Goal: Book appointment/travel/reservation

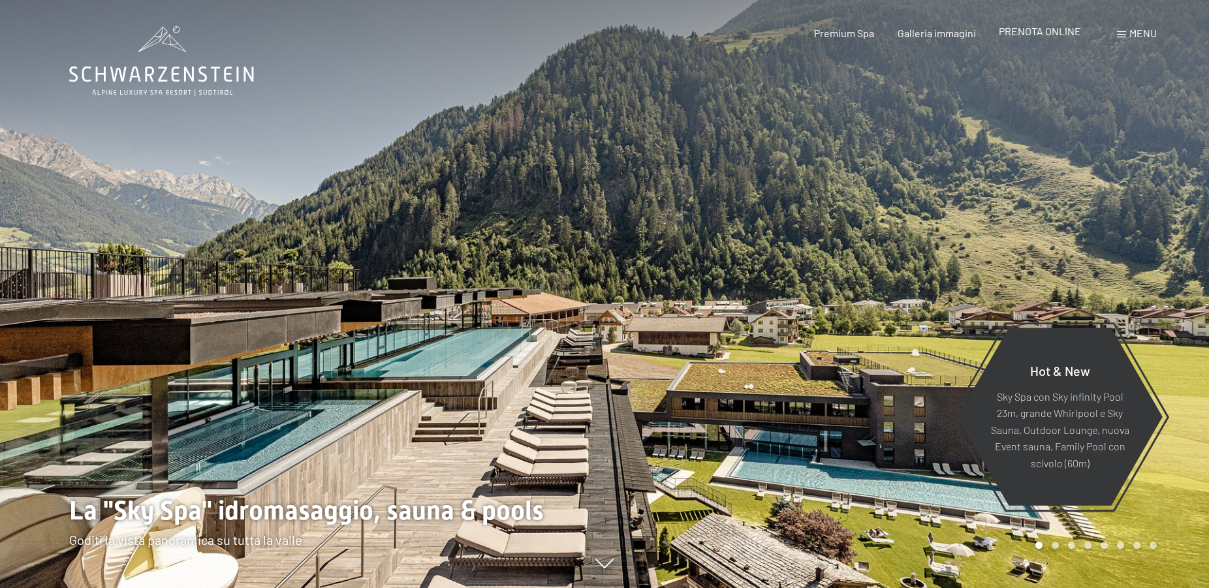
click at [1049, 37] on span "PRENOTA ONLINE" at bounding box center [1039, 31] width 82 height 12
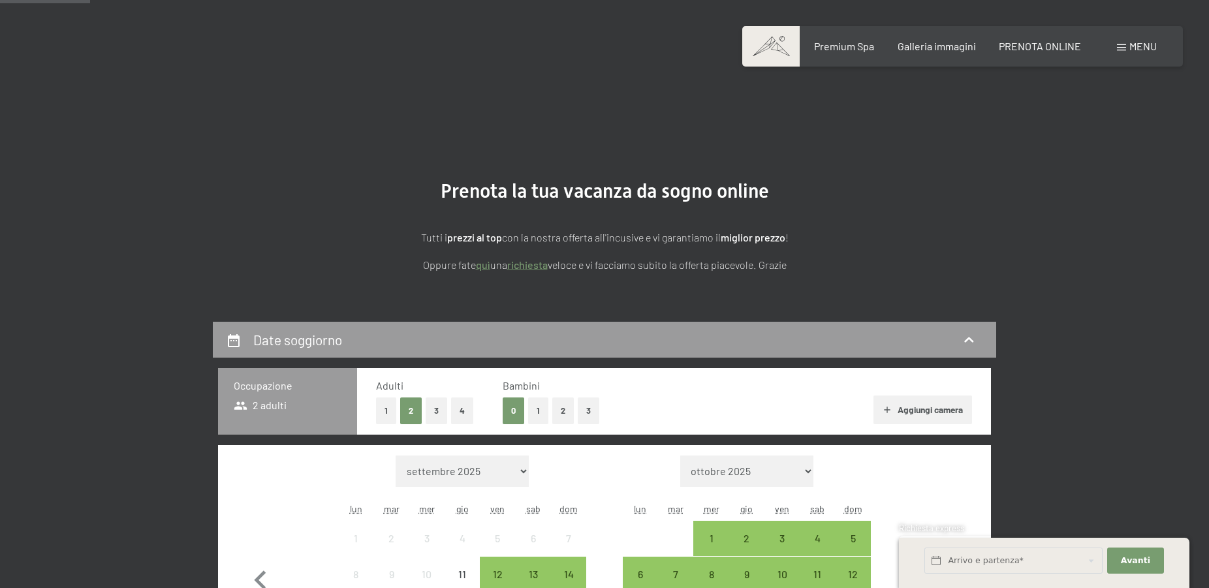
scroll to position [333, 0]
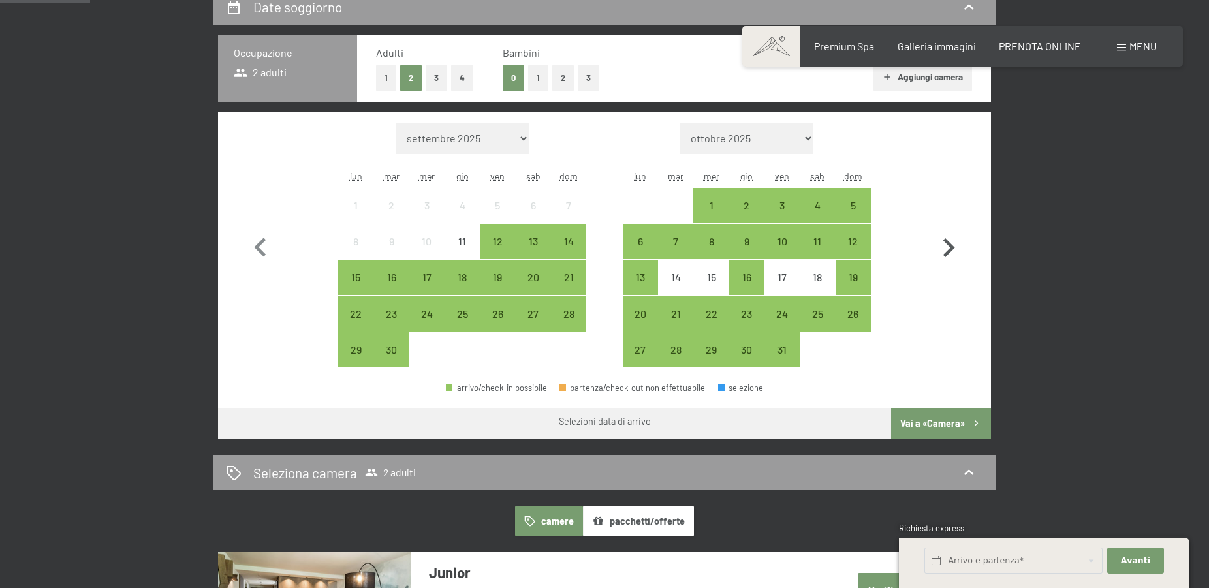
click at [953, 249] on icon "button" at bounding box center [949, 247] width 12 height 19
select select "[DATE]"
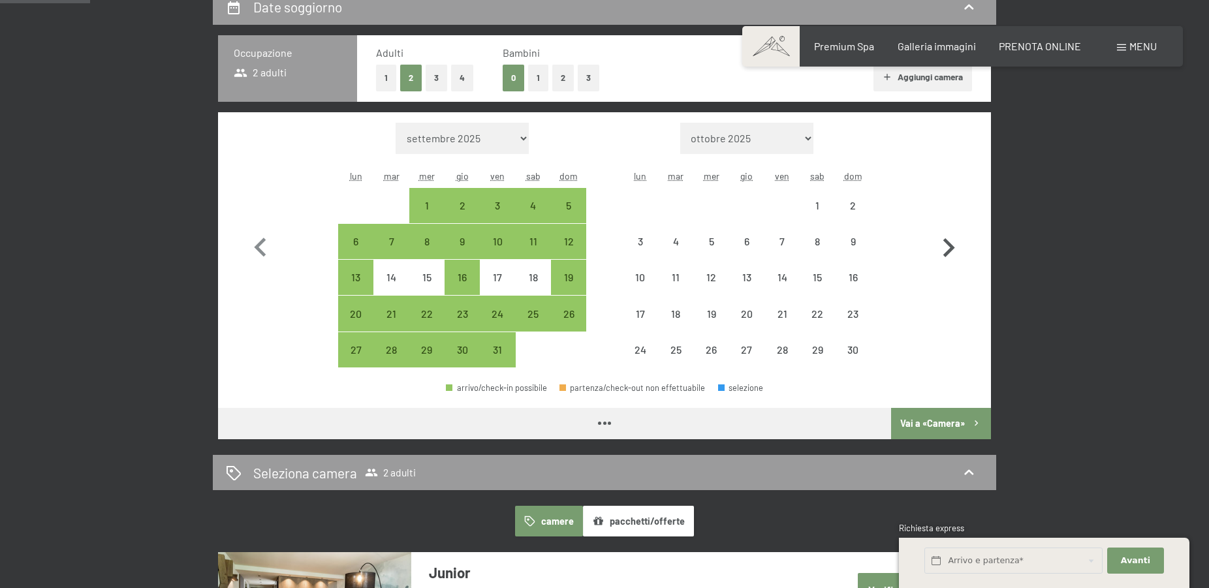
click at [953, 249] on icon "button" at bounding box center [949, 247] width 12 height 19
select select "[DATE]"
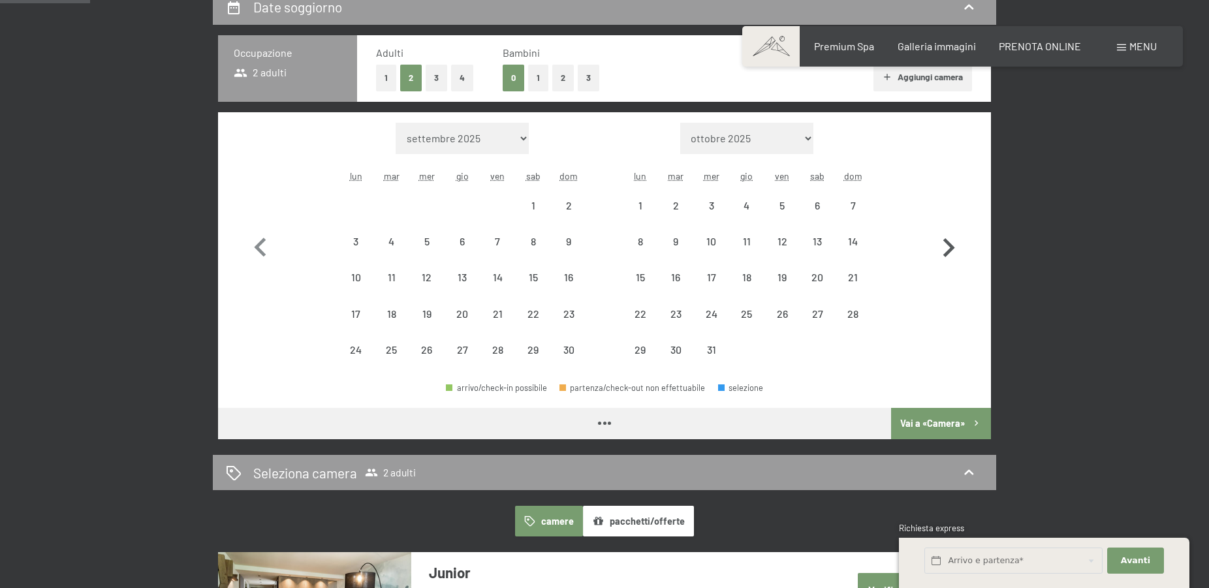
click at [953, 249] on icon "button" at bounding box center [949, 247] width 12 height 19
select select "[DATE]"
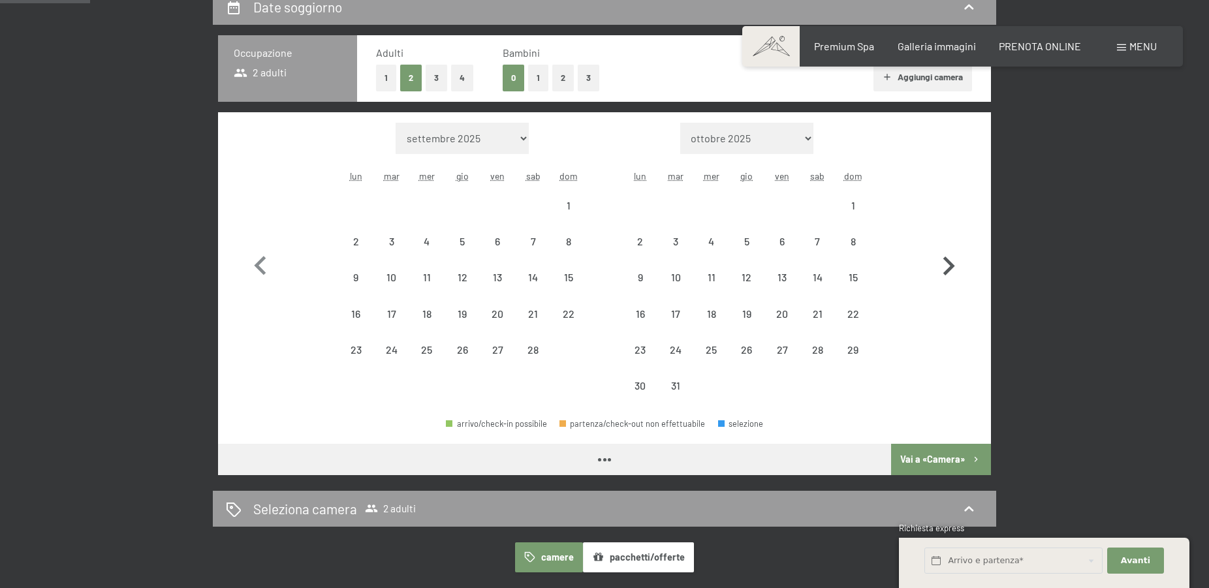
click at [953, 249] on icon "button" at bounding box center [948, 266] width 38 height 38
select select "[DATE]"
click at [953, 249] on icon "button" at bounding box center [948, 266] width 38 height 38
select select "[DATE]"
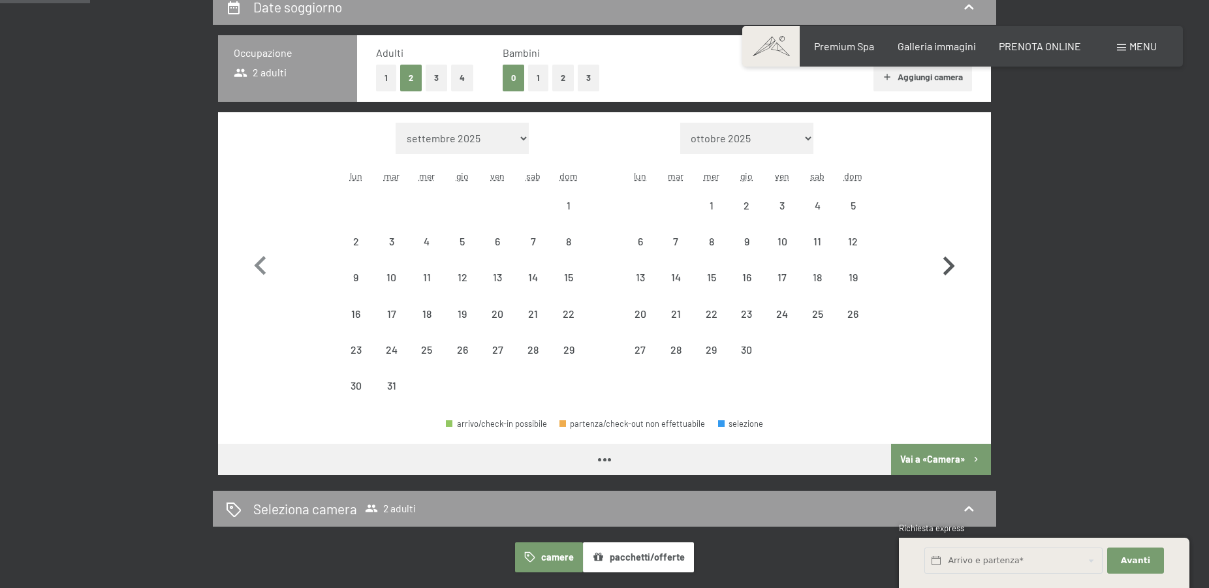
select select "[DATE]"
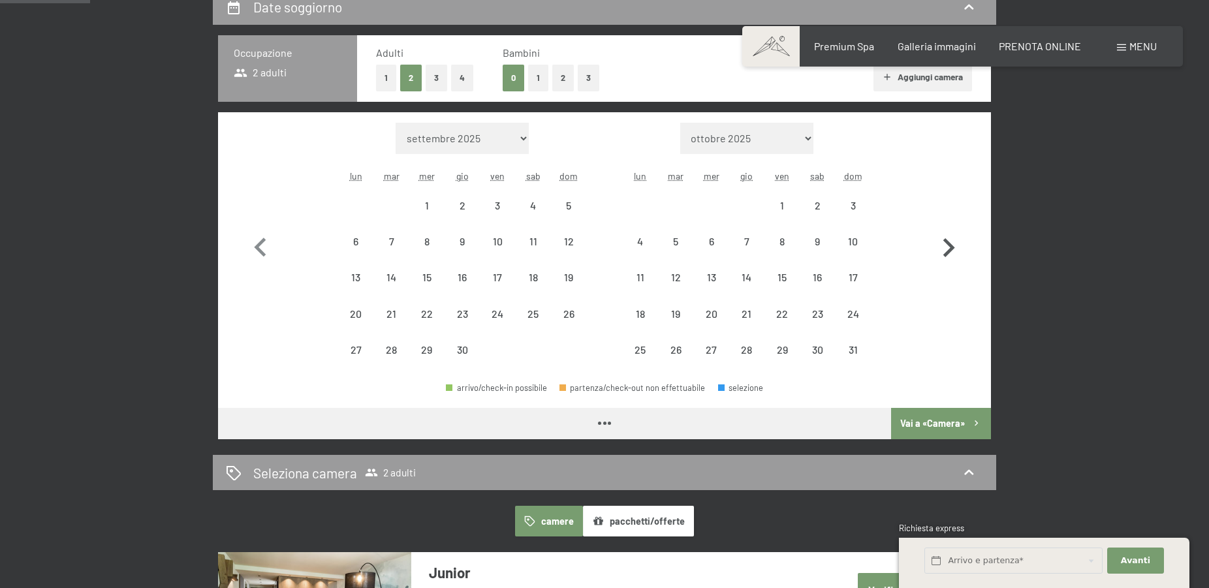
click at [953, 249] on icon "button" at bounding box center [949, 247] width 12 height 19
select select "[DATE]"
click at [953, 249] on icon "button" at bounding box center [949, 247] width 12 height 19
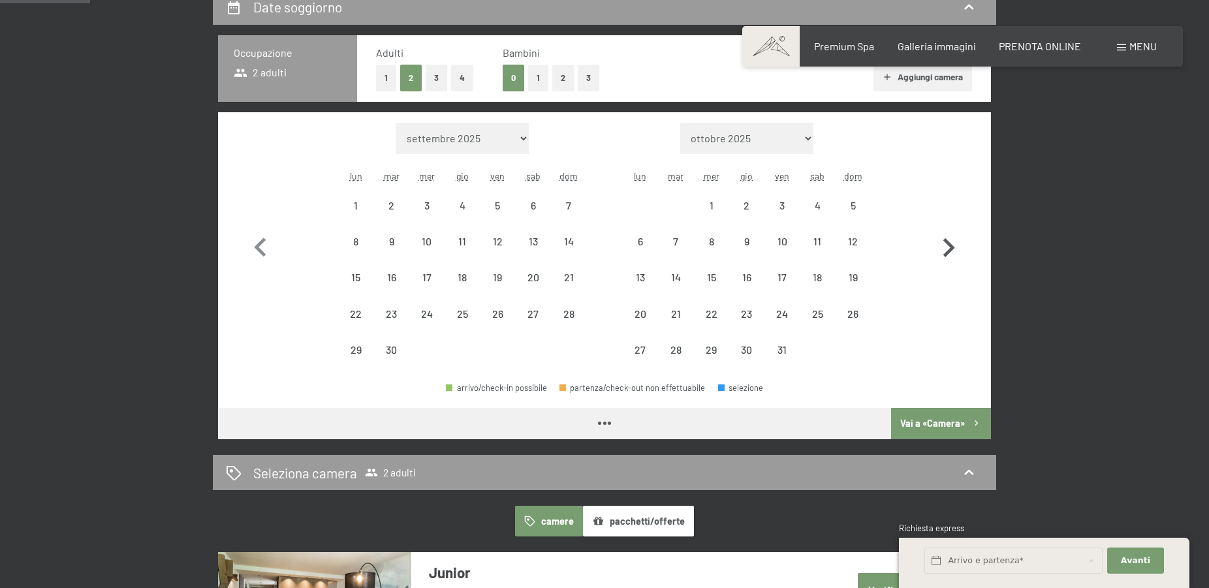
select select "[DATE]"
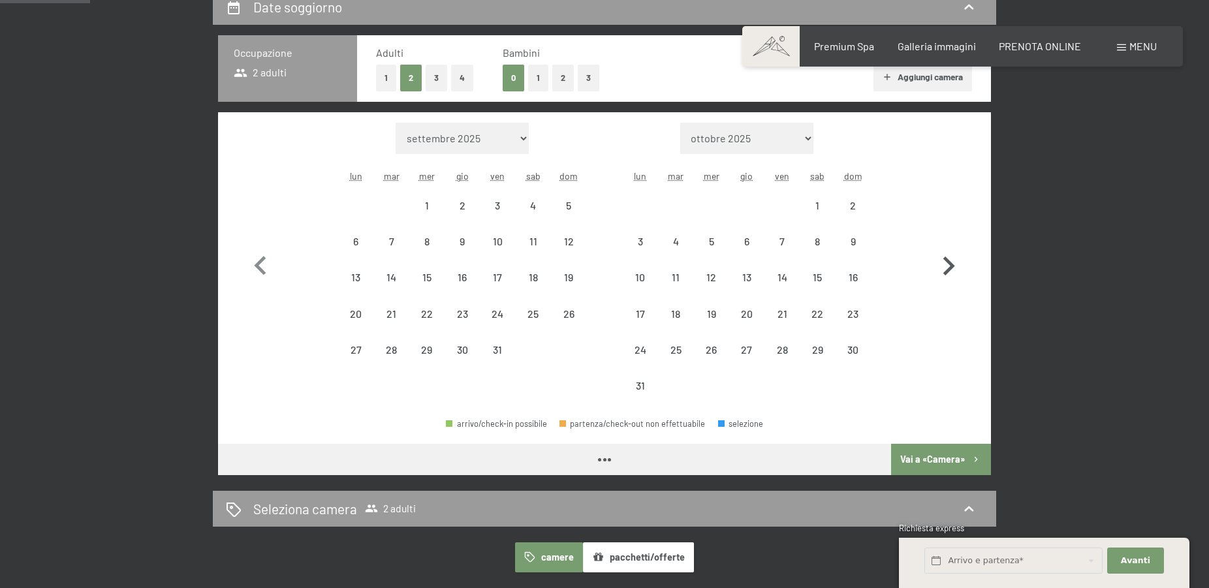
select select "[DATE]"
click at [857, 244] on div "9" at bounding box center [853, 252] width 33 height 33
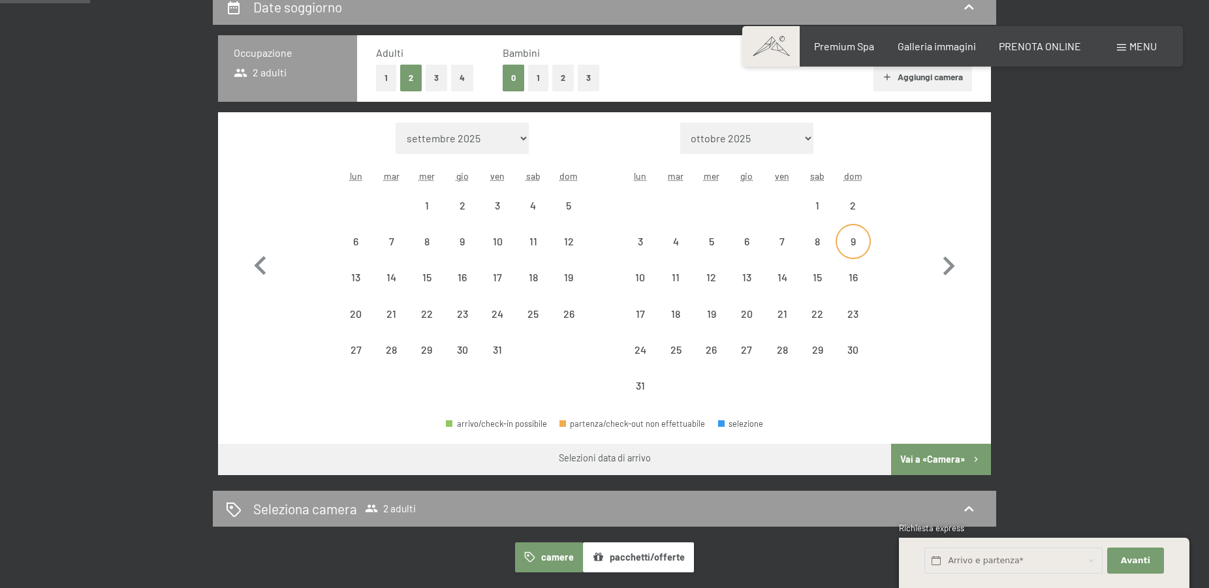
select select "[DATE]"
click at [853, 287] on div "16" at bounding box center [853, 288] width 33 height 33
select select "[DATE]"
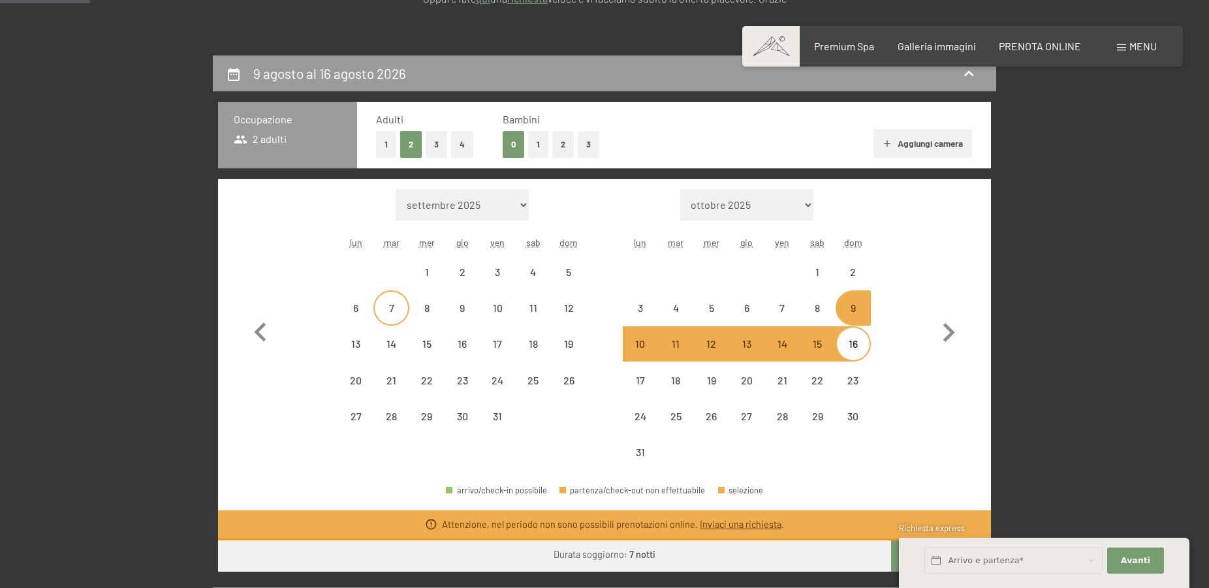
scroll to position [0, 0]
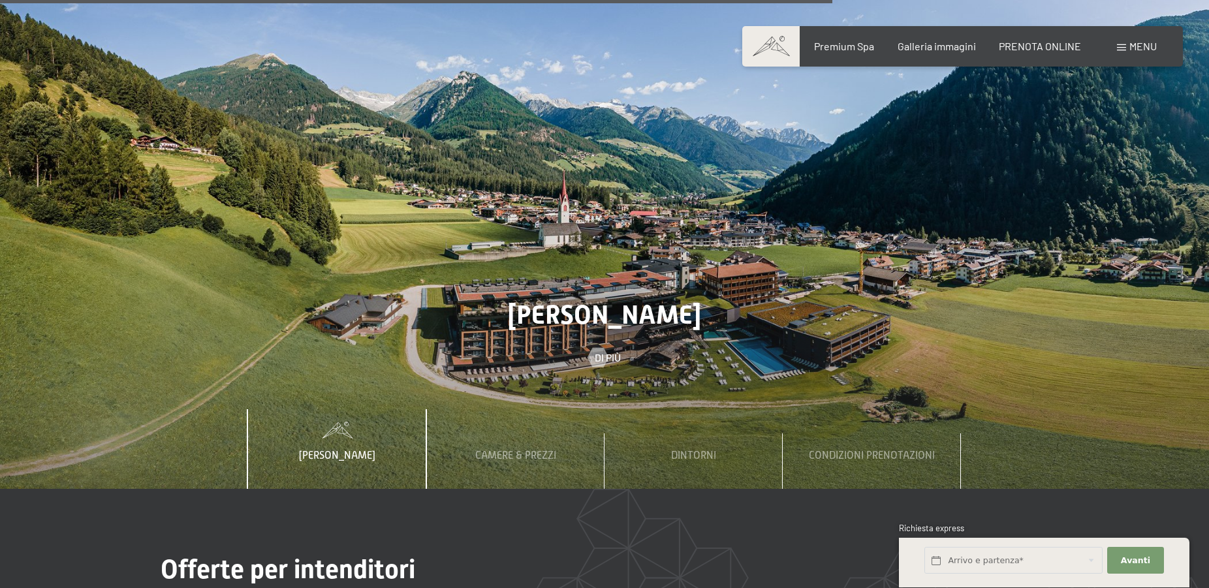
scroll to position [4526, 0]
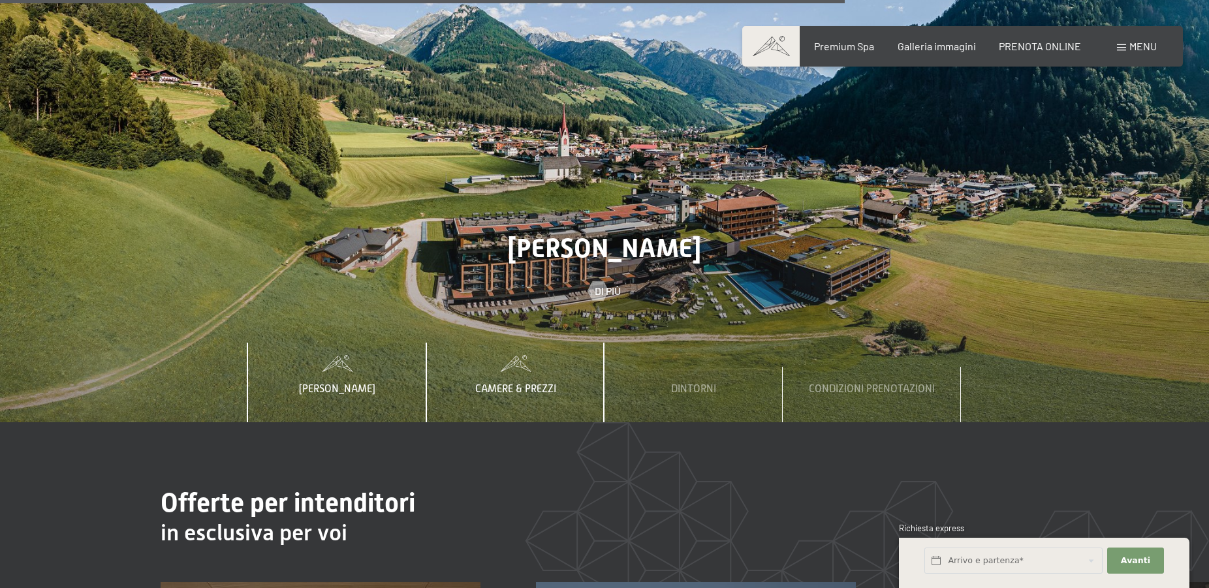
click at [526, 383] on span "Camere & Prezzi" at bounding box center [515, 389] width 81 height 12
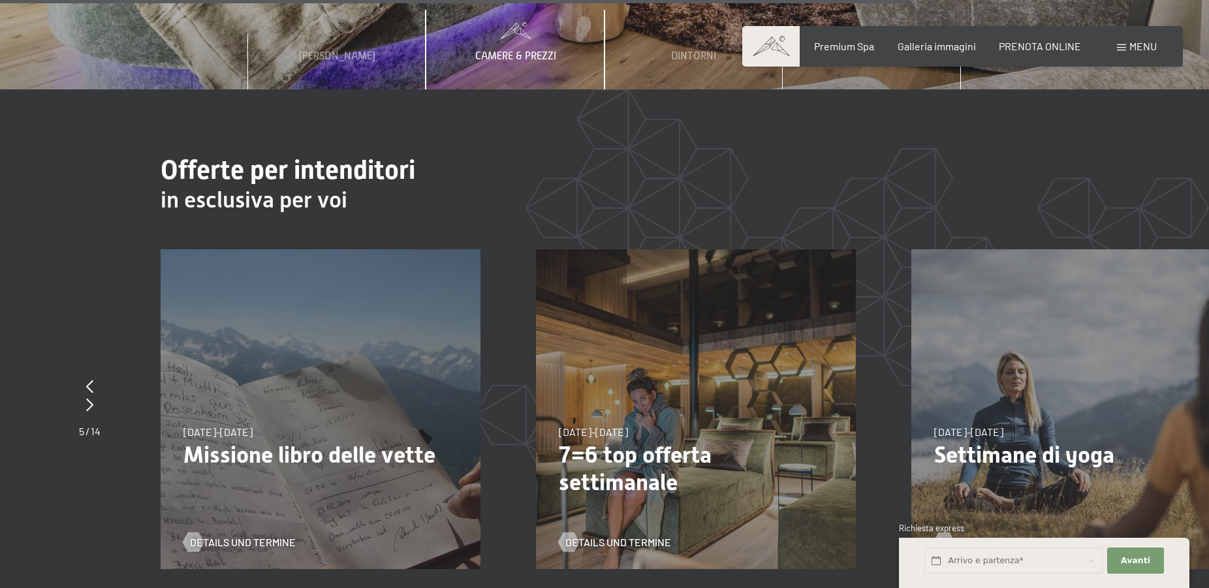
scroll to position [4460, 0]
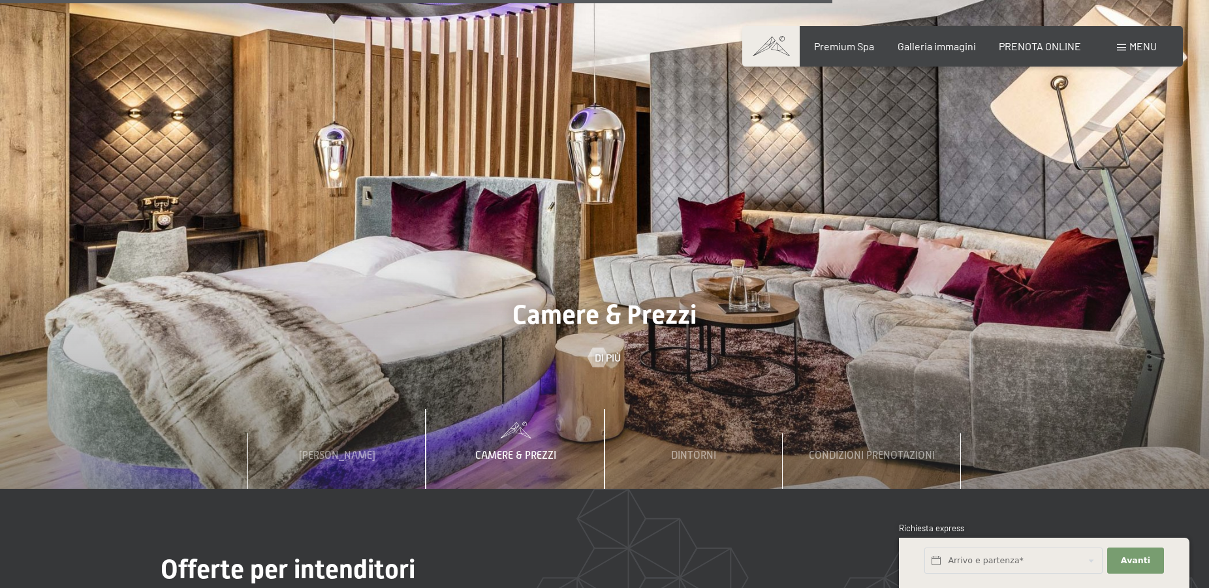
click at [536, 450] on span "Camere & Prezzi" at bounding box center [515, 456] width 81 height 12
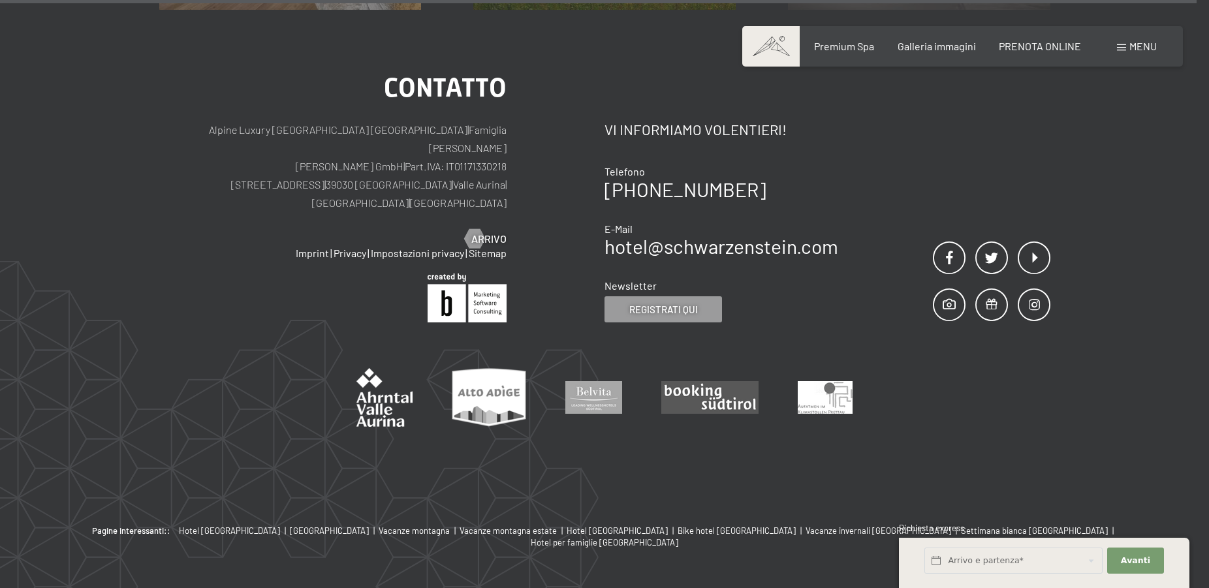
scroll to position [6135, 0]
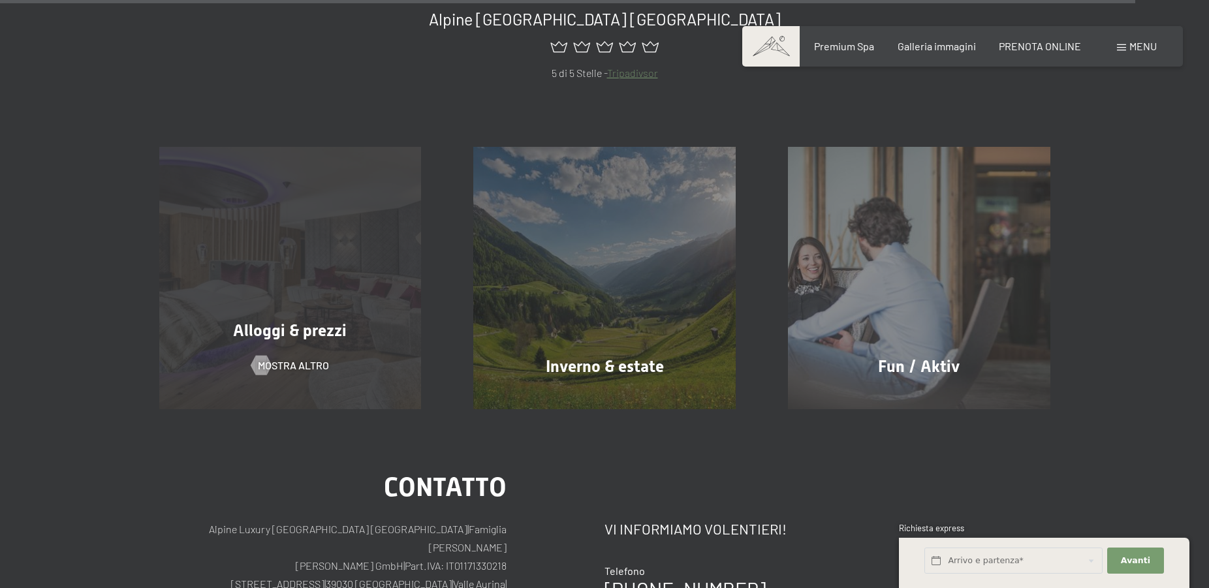
click at [320, 295] on div "Alloggi & prezzi mostra altro" at bounding box center [290, 278] width 315 height 262
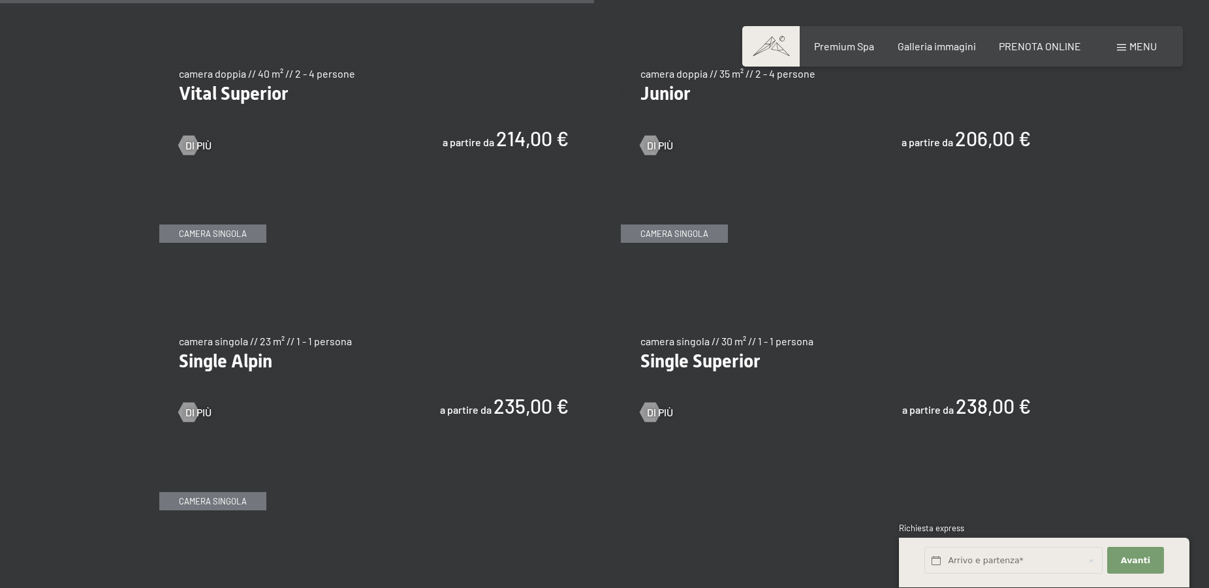
scroll to position [2130, 0]
